Goal: Find specific page/section: Find specific page/section

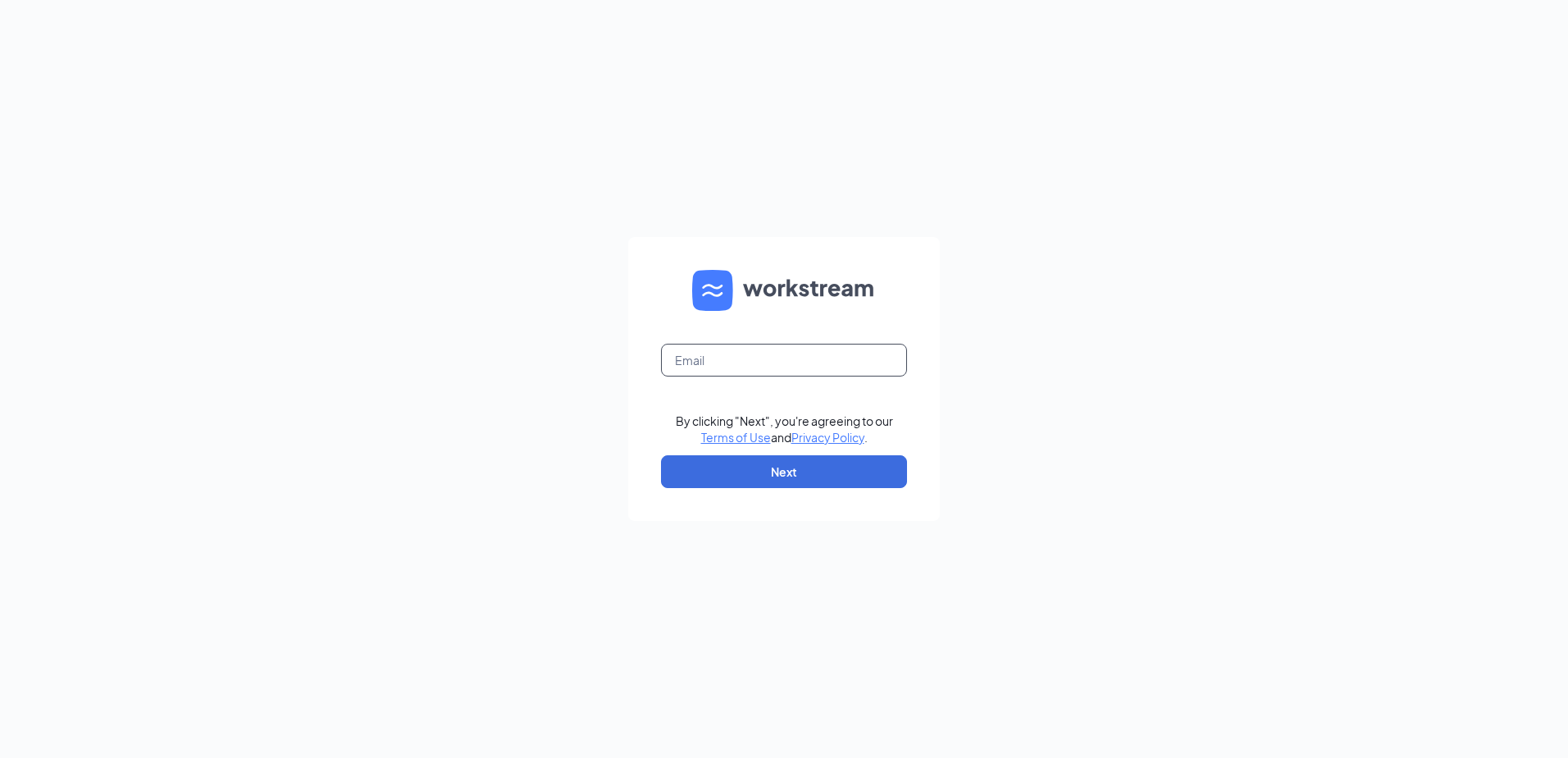
click at [702, 363] on input "text" at bounding box center [784, 359] width 246 height 33
type input "[EMAIL_ADDRESS][DOMAIN_NAME]"
click at [706, 473] on button "Next" at bounding box center [784, 471] width 246 height 33
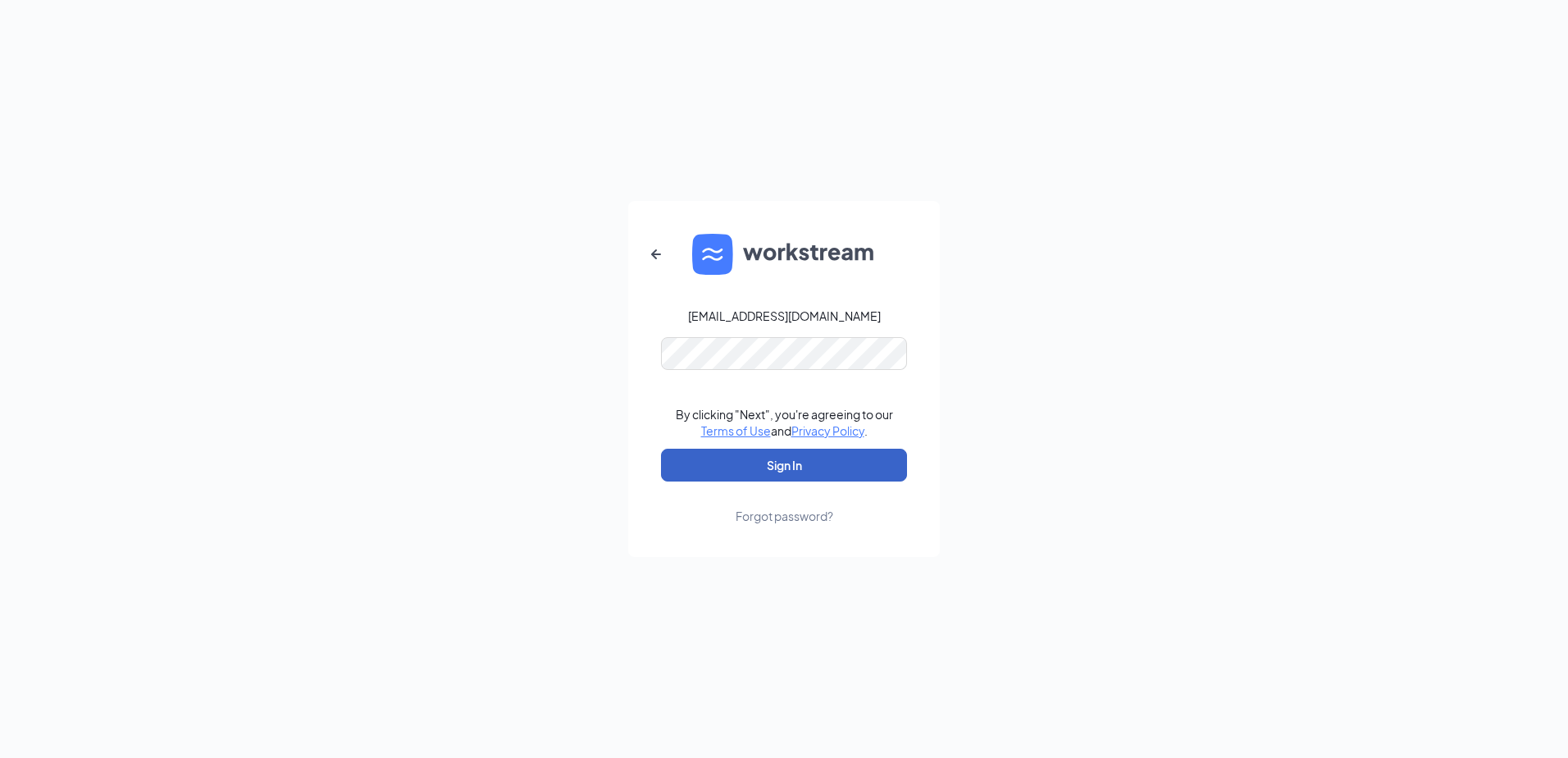
click at [689, 461] on button "Sign In" at bounding box center [784, 465] width 246 height 33
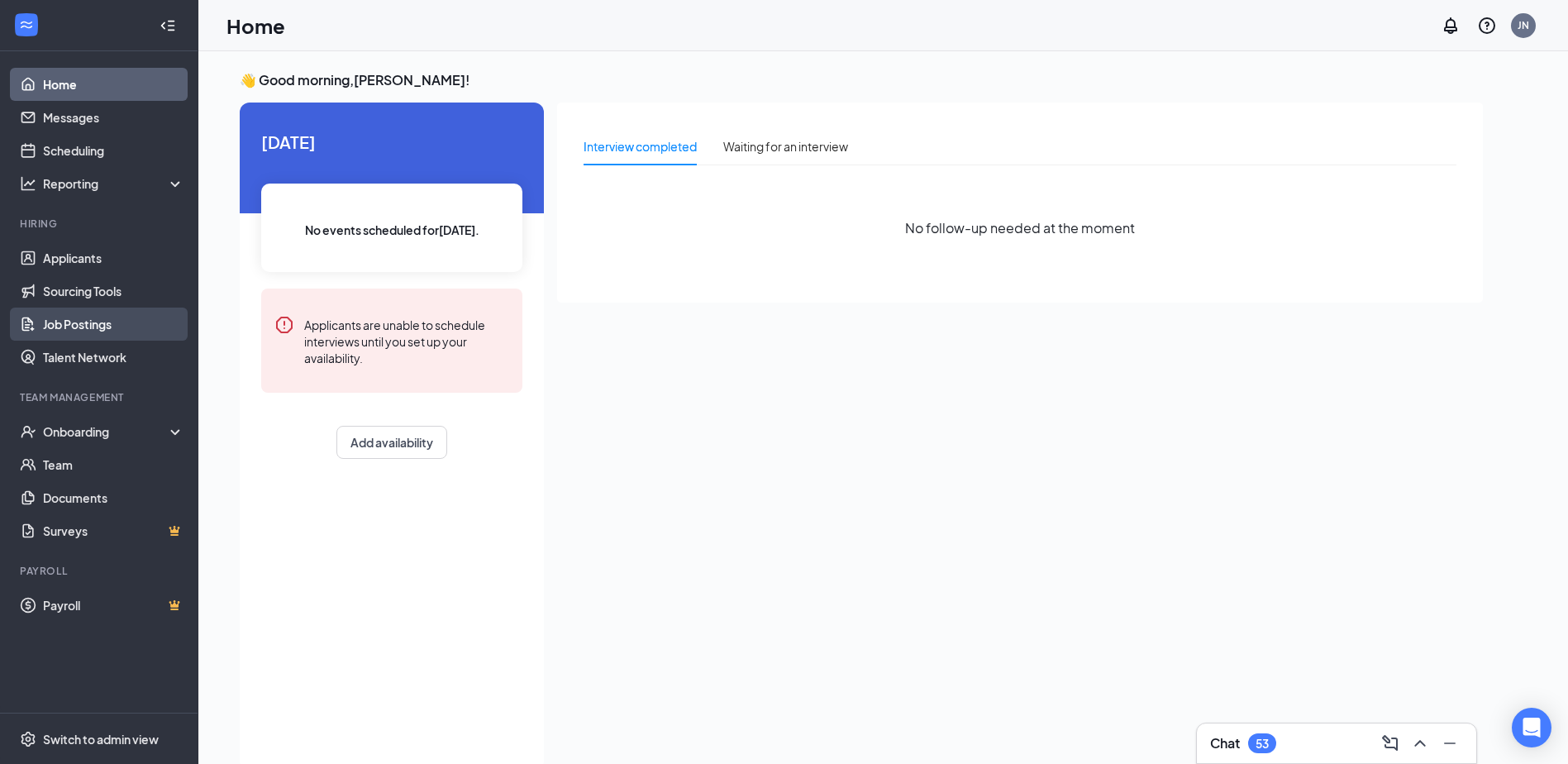
click at [92, 312] on link "Job Postings" at bounding box center [113, 323] width 141 height 33
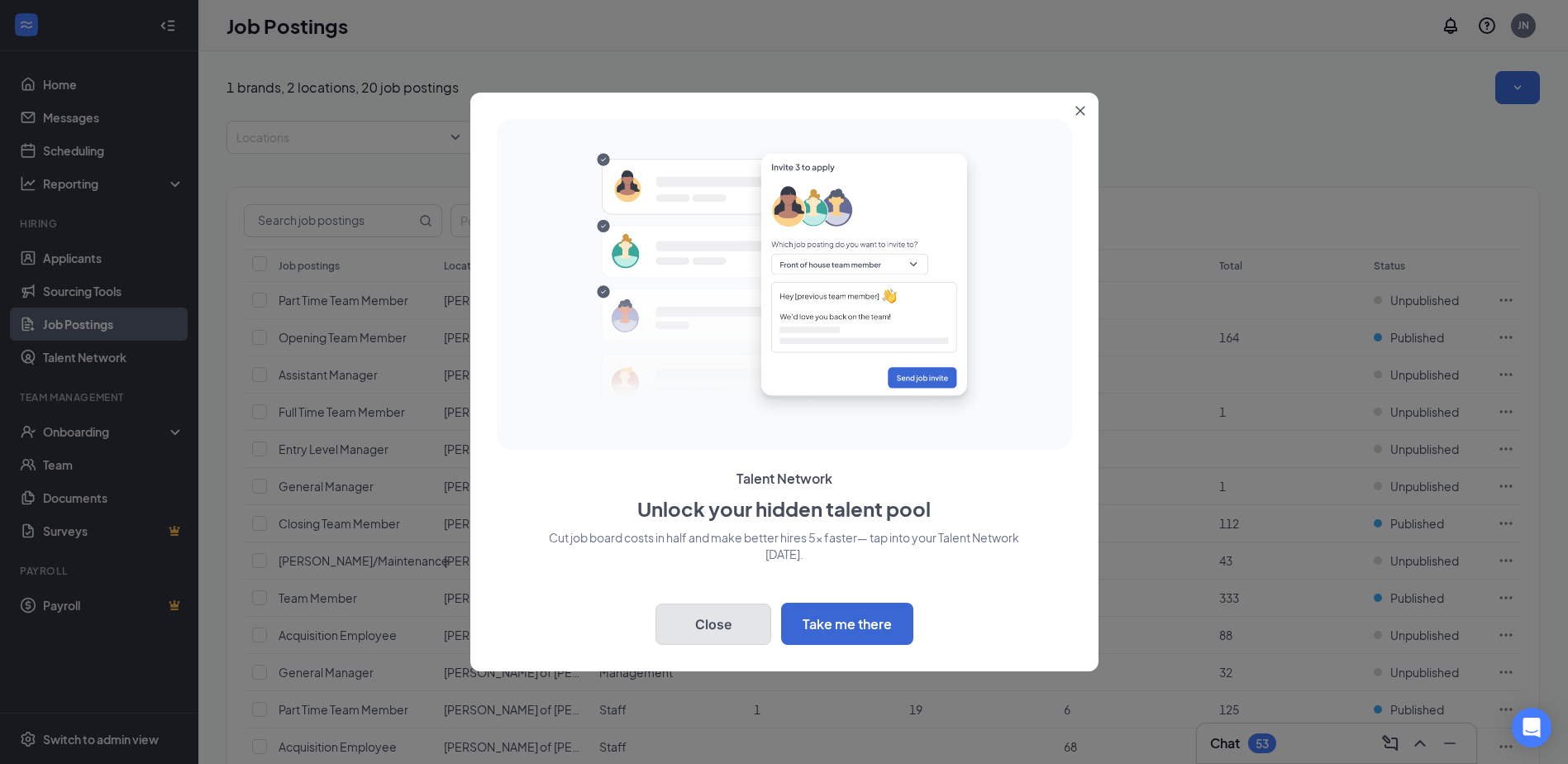
click at [731, 623] on button "Close" at bounding box center [713, 625] width 115 height 42
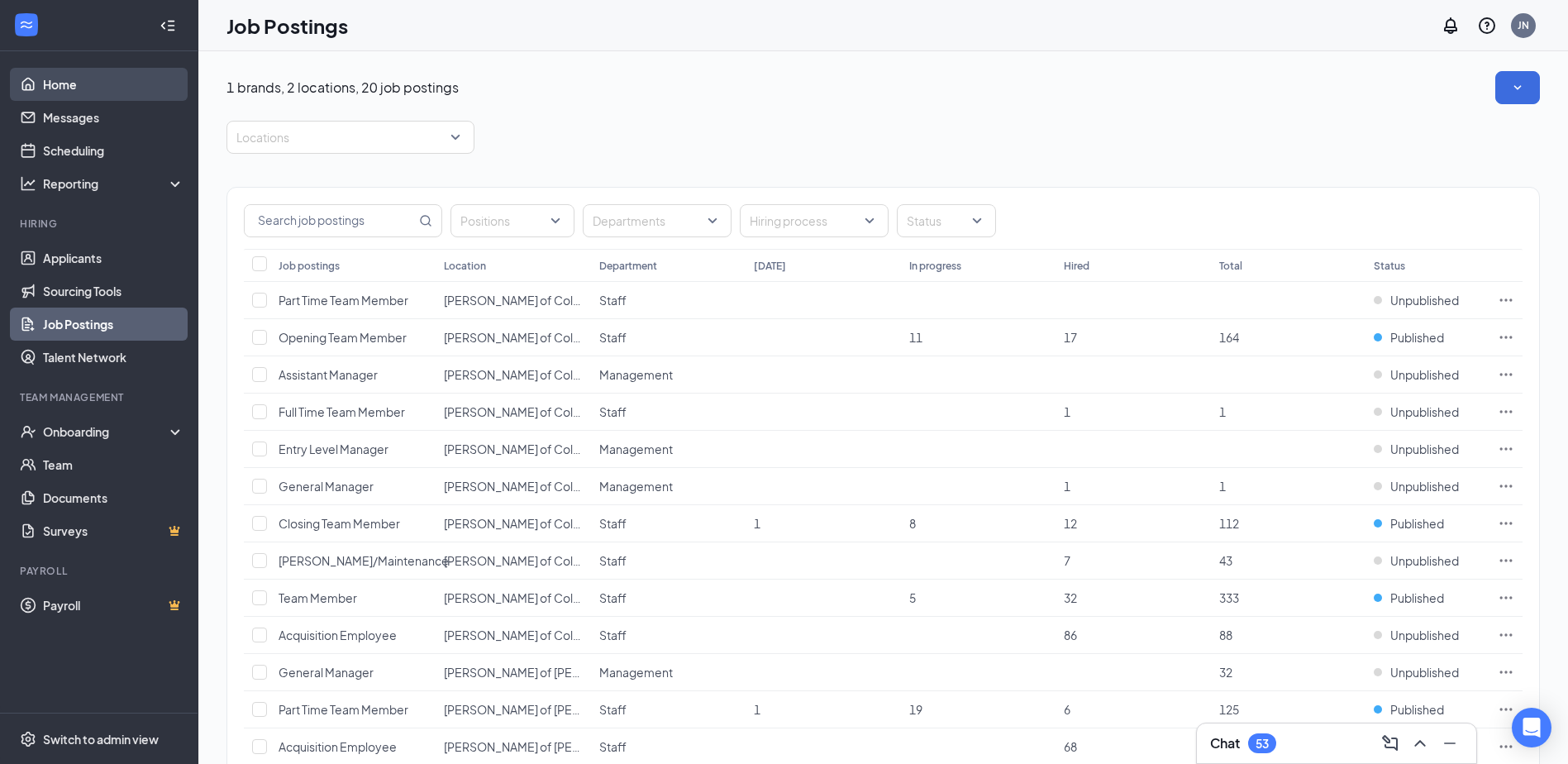
click at [57, 78] on link "Home" at bounding box center [113, 84] width 141 height 33
